Goal: Entertainment & Leisure: Consume media (video, audio)

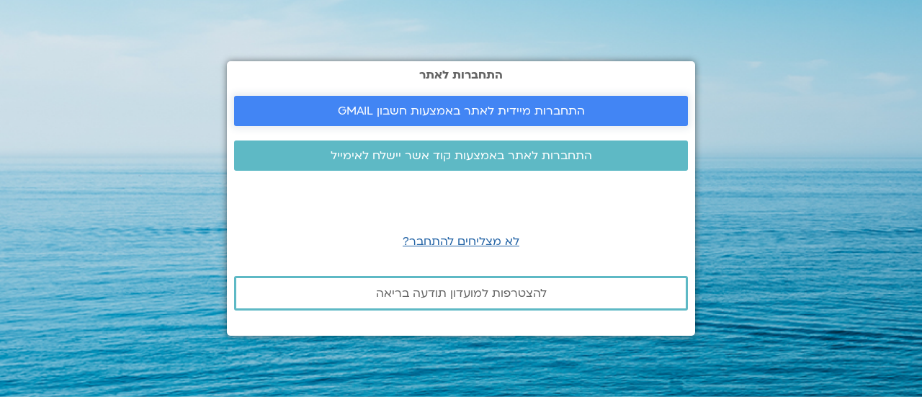
click at [533, 114] on span "התחברות מיידית לאתר באמצעות חשבון GMAIL" at bounding box center [461, 110] width 247 height 13
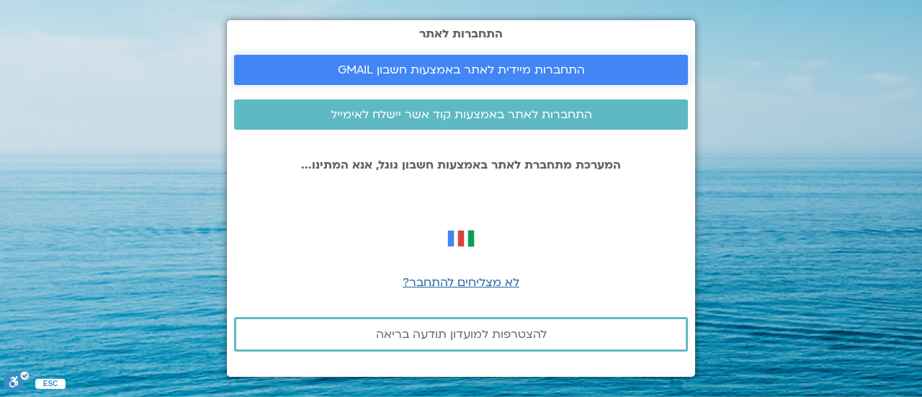
click at [477, 64] on span "התחברות מיידית לאתר באמצעות חשבון GMAIL" at bounding box center [461, 69] width 247 height 13
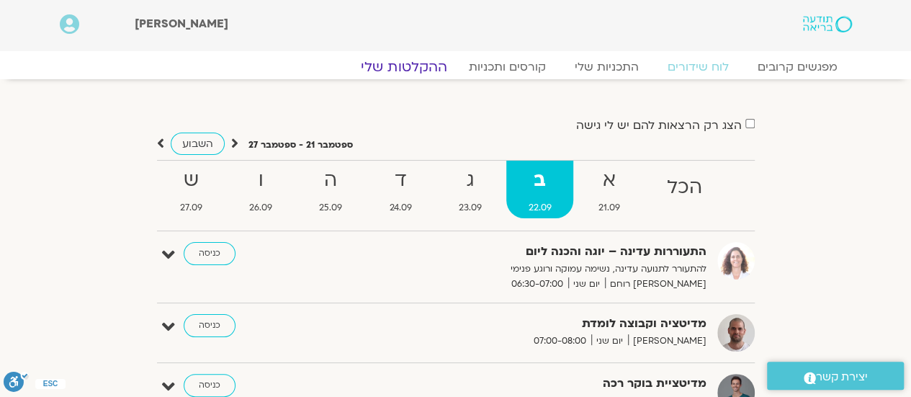
click at [402, 64] on link "ההקלטות שלי" at bounding box center [403, 66] width 121 height 17
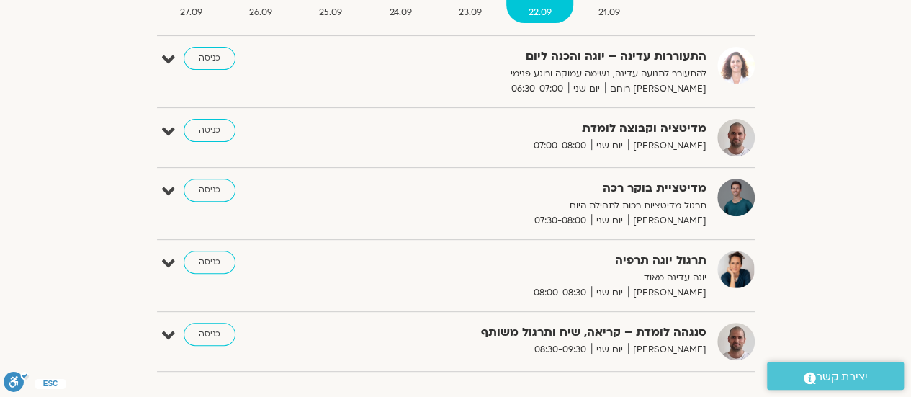
scroll to position [216, 0]
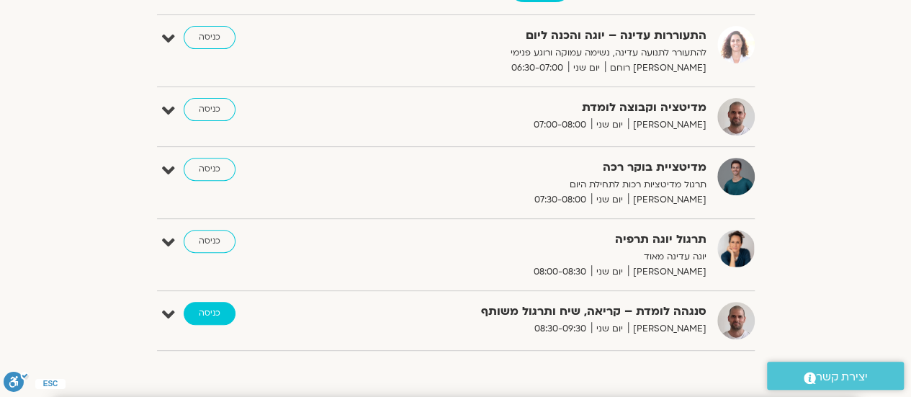
click at [207, 313] on link "כניסה" at bounding box center [210, 313] width 52 height 23
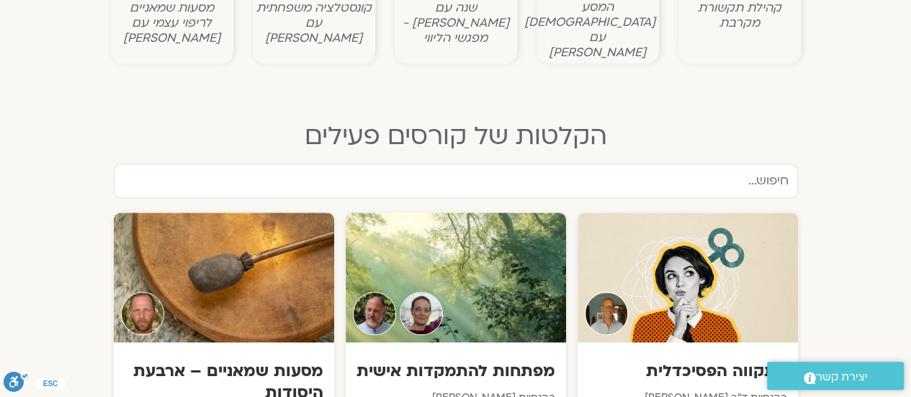
scroll to position [504, 0]
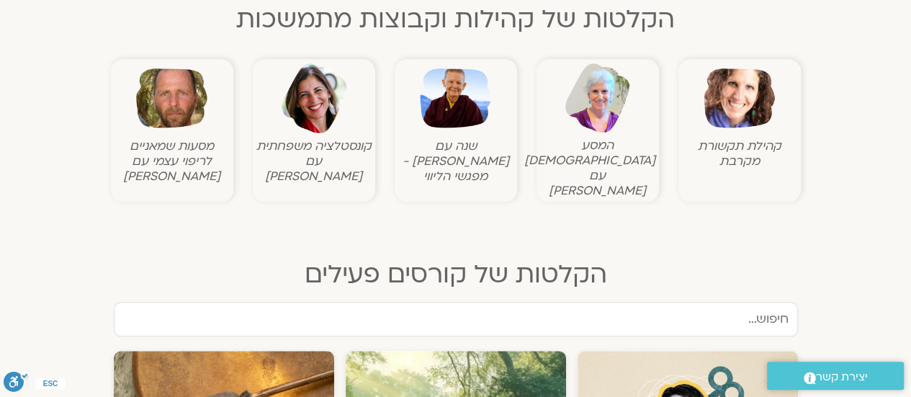
click at [448, 146] on figcaption "שנה עם פמה צ'ודרון - מפגשי הליווי" at bounding box center [455, 160] width 115 height 45
click at [454, 106] on img at bounding box center [455, 98] width 71 height 71
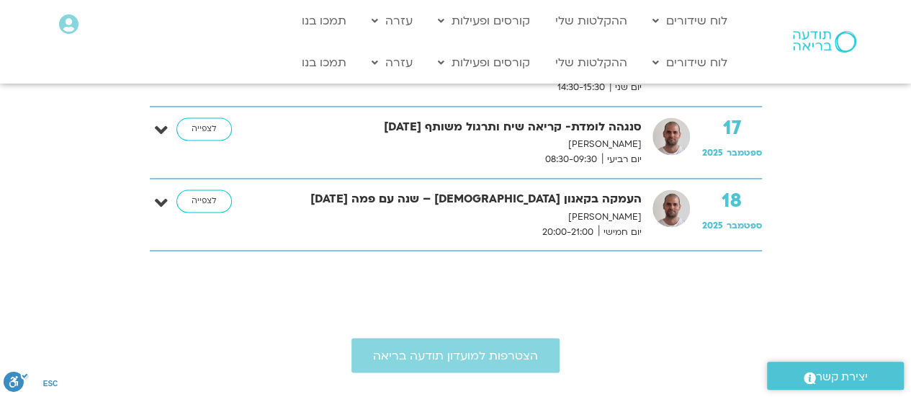
scroll to position [1152, 0]
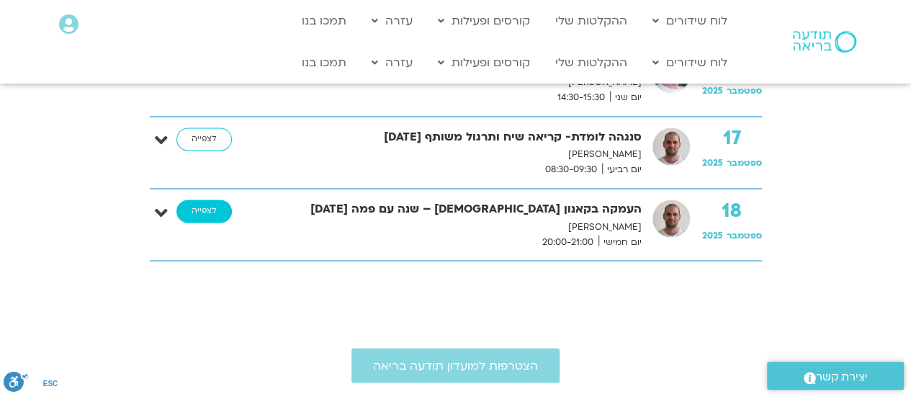
click at [194, 214] on link "לצפייה" at bounding box center [203, 210] width 55 height 23
